Goal: Find specific page/section: Find specific page/section

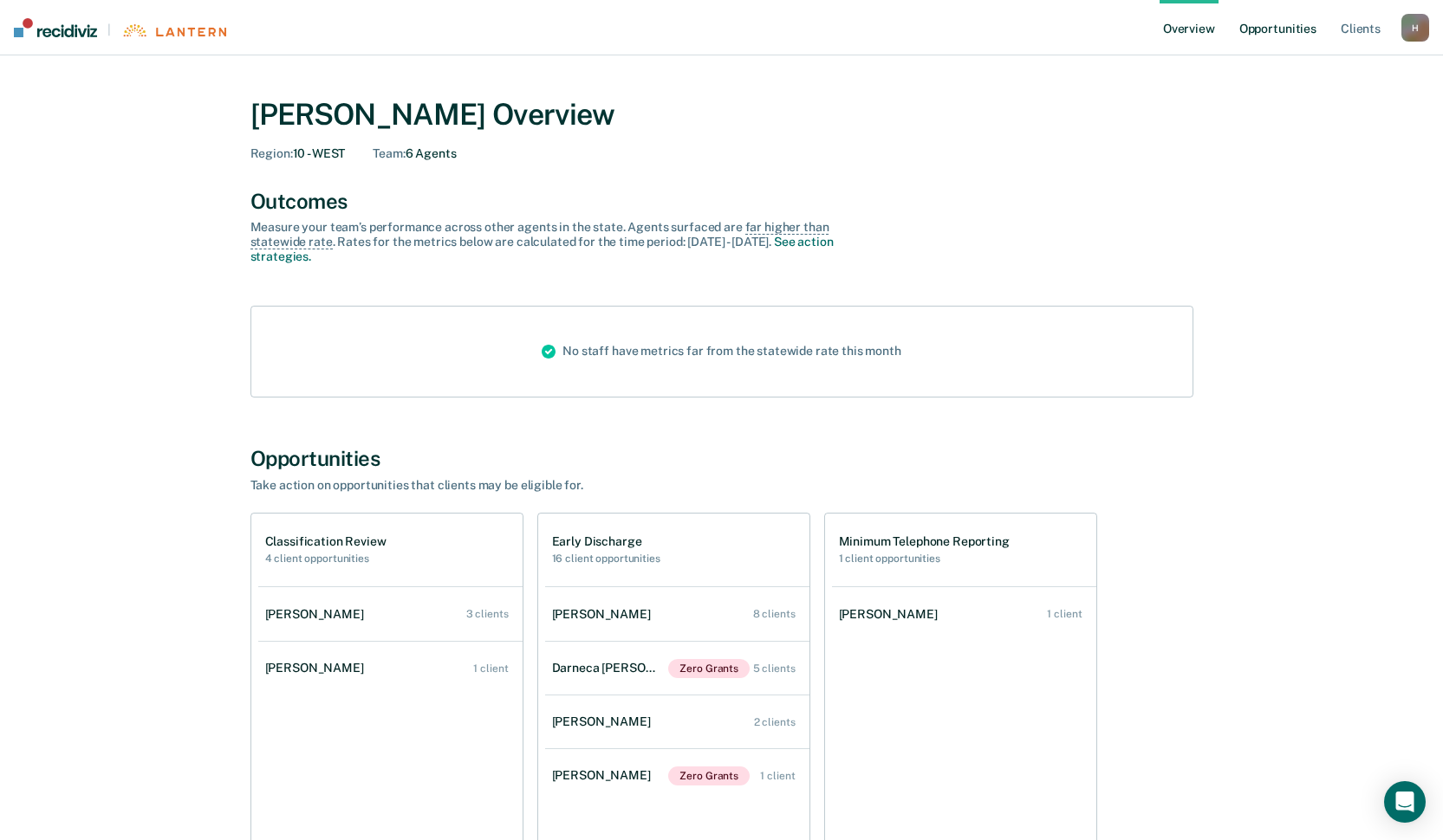
click at [1286, 39] on link "Opportunities" at bounding box center [1277, 28] width 84 height 55
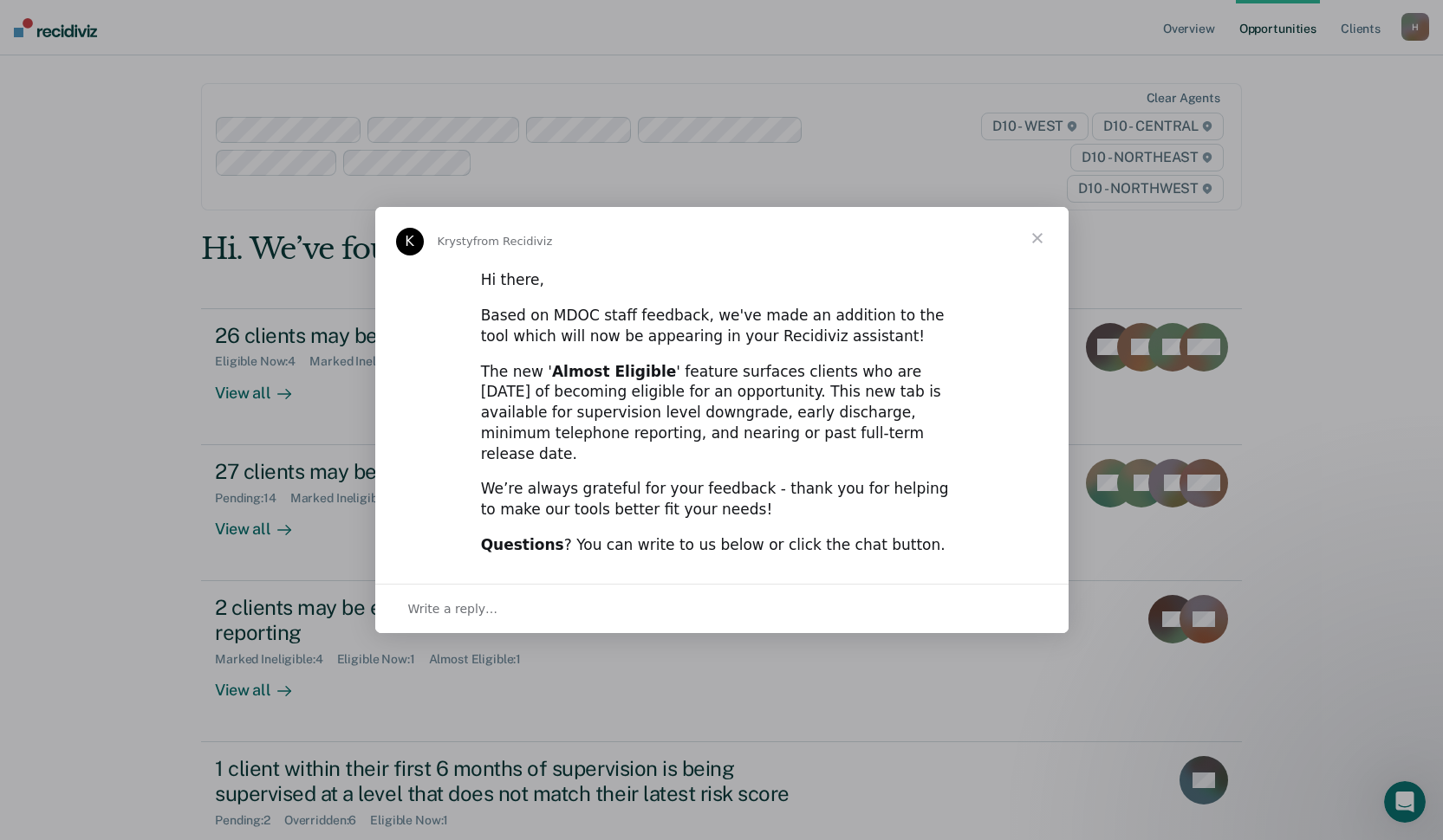
click at [1037, 253] on span "Close" at bounding box center [1036, 237] width 62 height 62
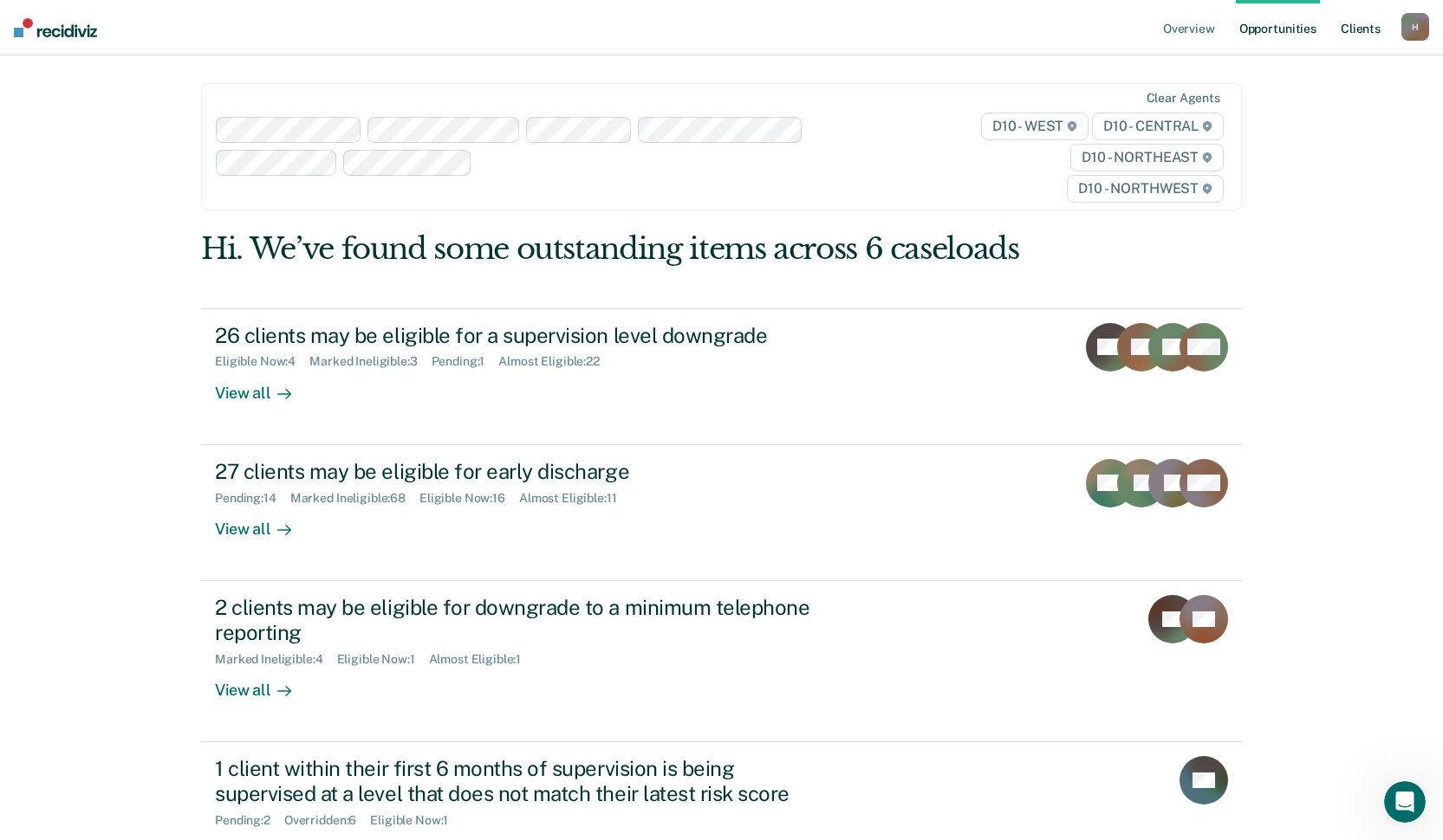
click at [1350, 26] on link "Client s" at bounding box center [1360, 28] width 47 height 55
